Goal: Find specific page/section: Find specific page/section

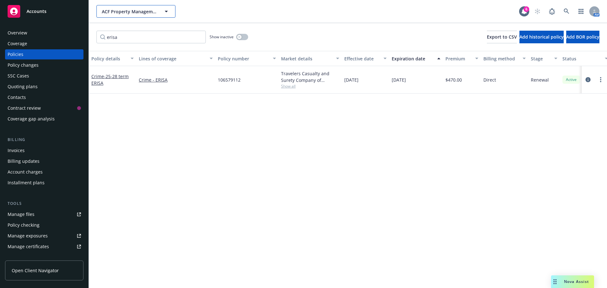
click at [116, 12] on span "ACF Property Management, Inc." at bounding box center [129, 11] width 55 height 7
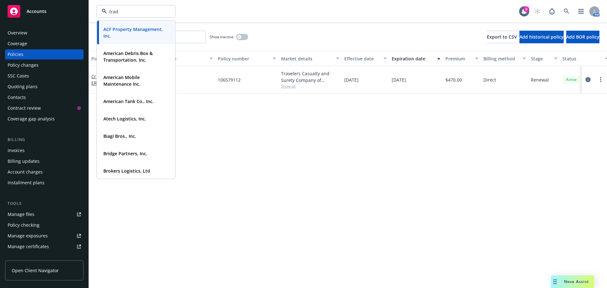
type input "trade"
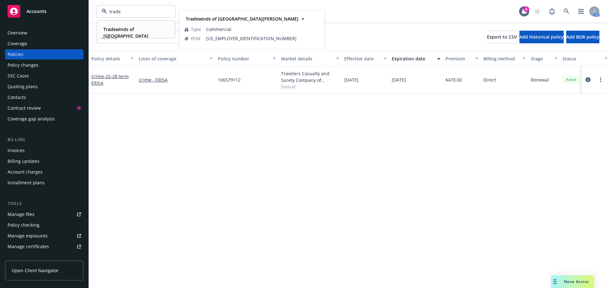
click at [121, 30] on strong "Tradewinds of [GEOGRAPHIC_DATA][PERSON_NAME]" at bounding box center [125, 35] width 45 height 19
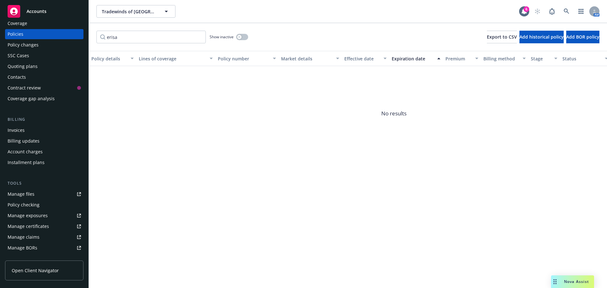
scroll to position [32, 0]
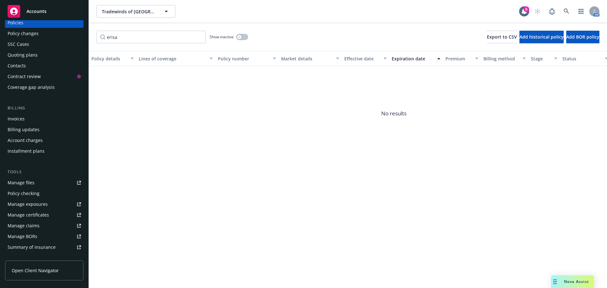
click at [22, 192] on div "Policy checking" at bounding box center [24, 194] width 32 height 10
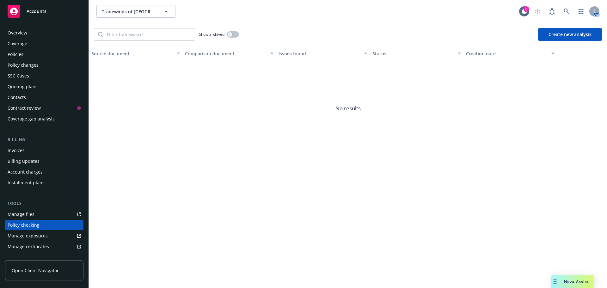
click at [15, 214] on div "Manage files" at bounding box center [21, 214] width 27 height 10
click at [16, 56] on div "Policies" at bounding box center [16, 54] width 16 height 10
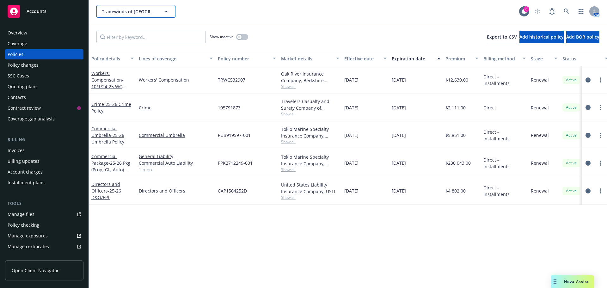
click at [111, 16] on button "Tradewinds of [GEOGRAPHIC_DATA][PERSON_NAME]" at bounding box center [136, 11] width 79 height 13
type input "citivest"
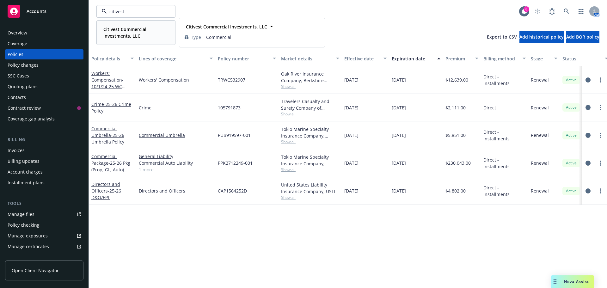
click at [125, 31] on strong "Citivest Commercial Investments, LLC" at bounding box center [124, 32] width 43 height 13
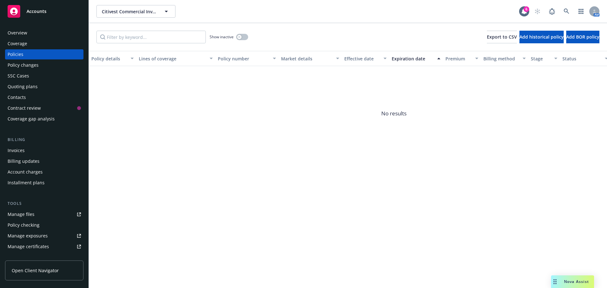
click at [12, 154] on div "Invoices" at bounding box center [16, 151] width 17 height 10
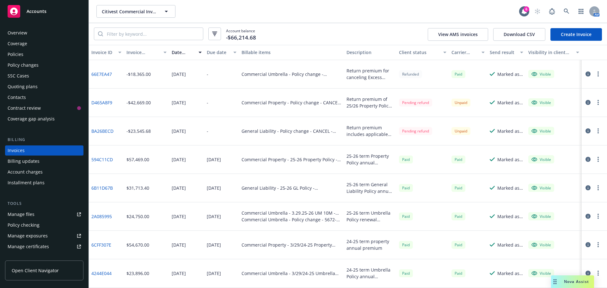
click at [19, 56] on div "Policies" at bounding box center [16, 54] width 16 height 10
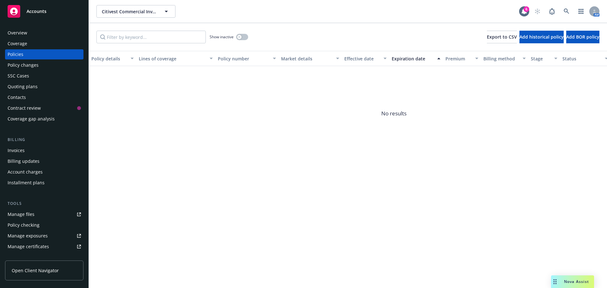
click at [19, 56] on div "Policies" at bounding box center [16, 54] width 16 height 10
click at [24, 213] on div "Manage files" at bounding box center [21, 214] width 27 height 10
